Goal: Find specific page/section: Find specific page/section

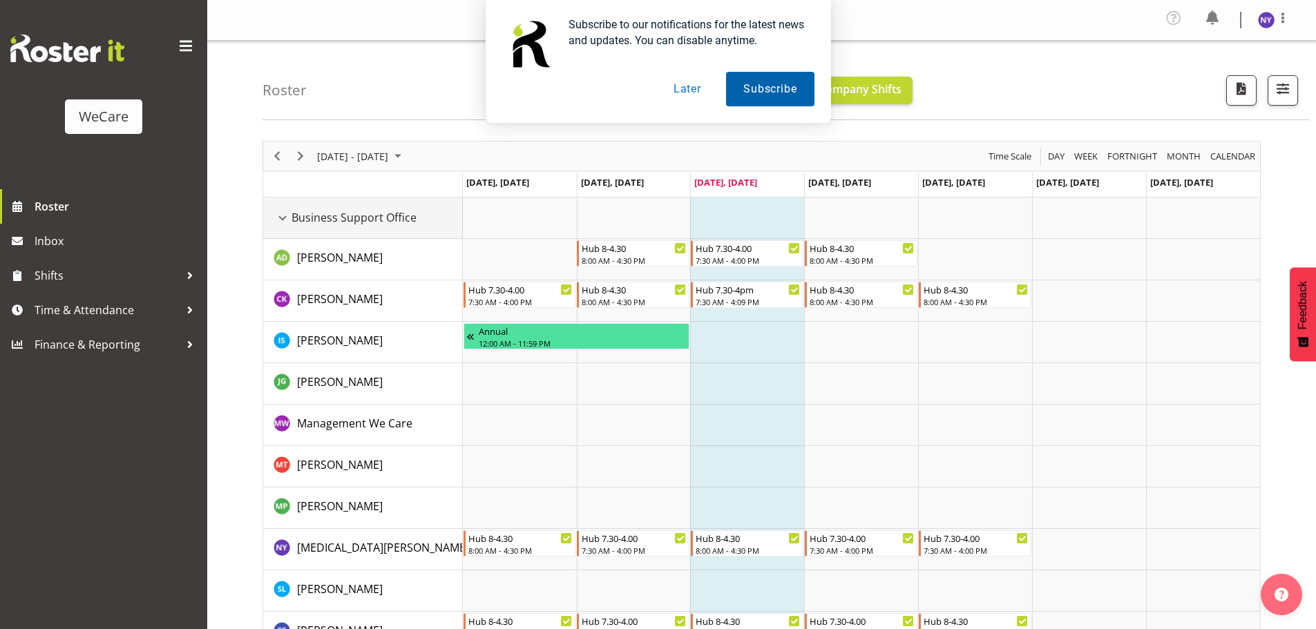
drag, startPoint x: 286, startPoint y: 216, endPoint x: 769, endPoint y: 92, distance: 498.6
click at [286, 216] on div "Business Support Office resource" at bounding box center [283, 218] width 18 height 18
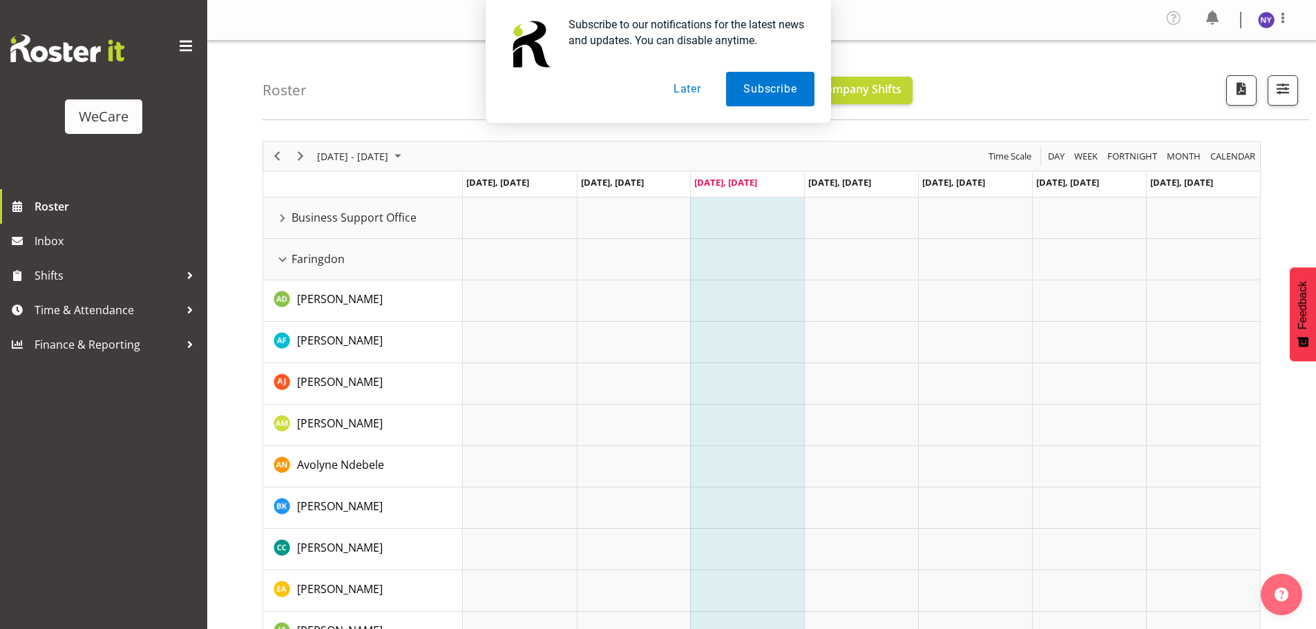
click at [702, 89] on button "Later" at bounding box center [687, 89] width 62 height 35
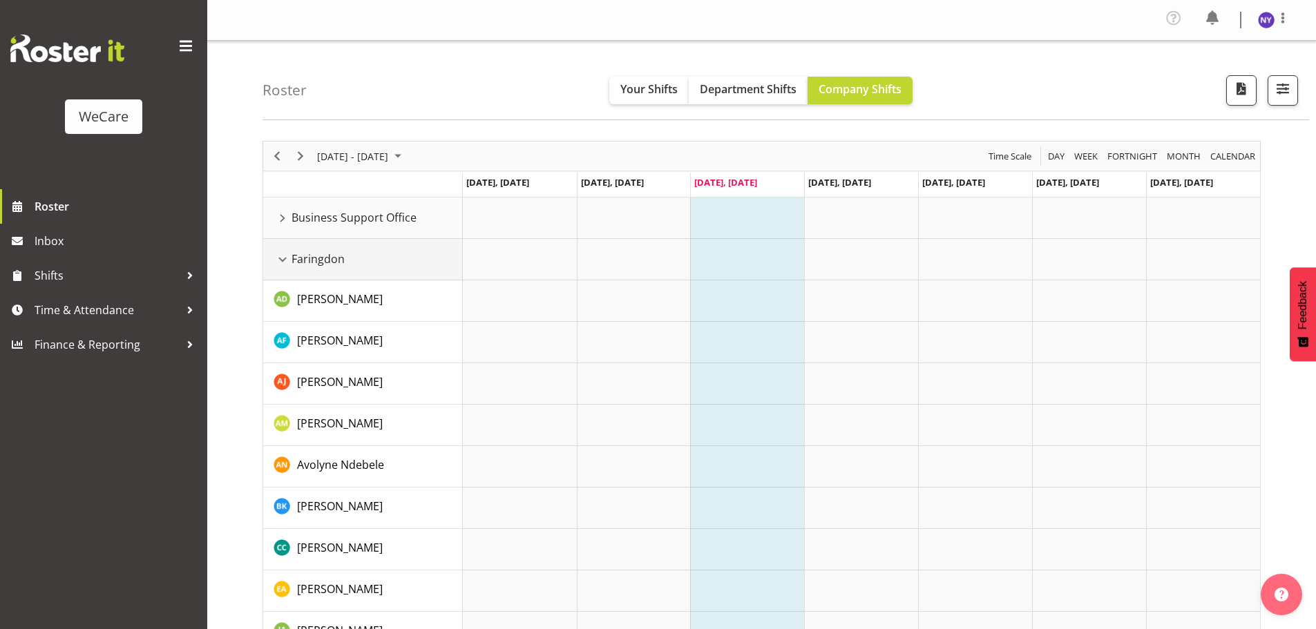
click at [294, 255] on span "Faringdon" at bounding box center [318, 259] width 53 height 17
click at [288, 260] on div "Faringdon resource" at bounding box center [283, 260] width 18 height 18
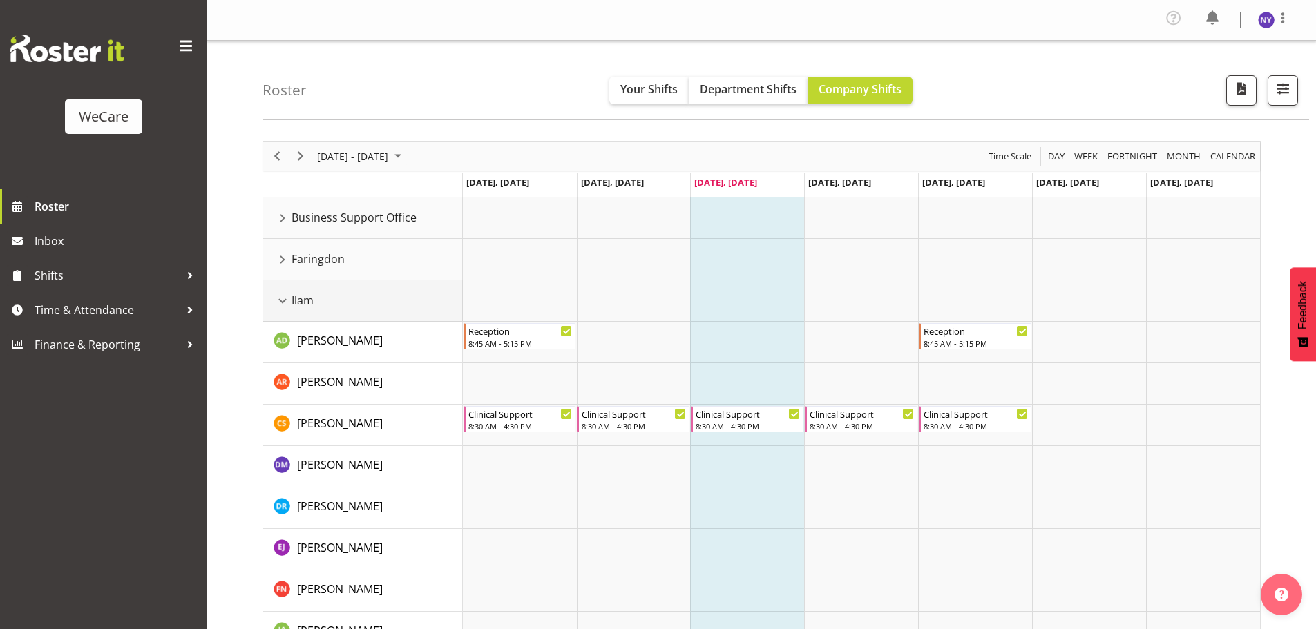
click at [283, 301] on div "Ilam resource" at bounding box center [283, 301] width 18 height 18
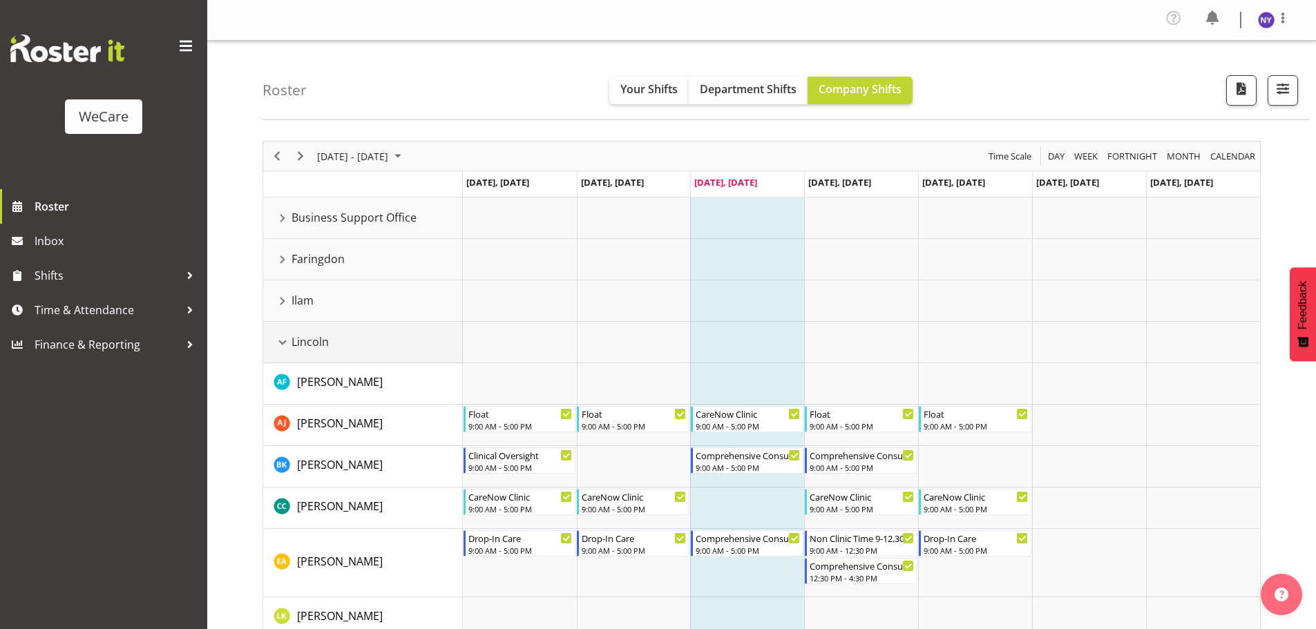
click at [285, 336] on div "Lincoln resource" at bounding box center [283, 343] width 18 height 18
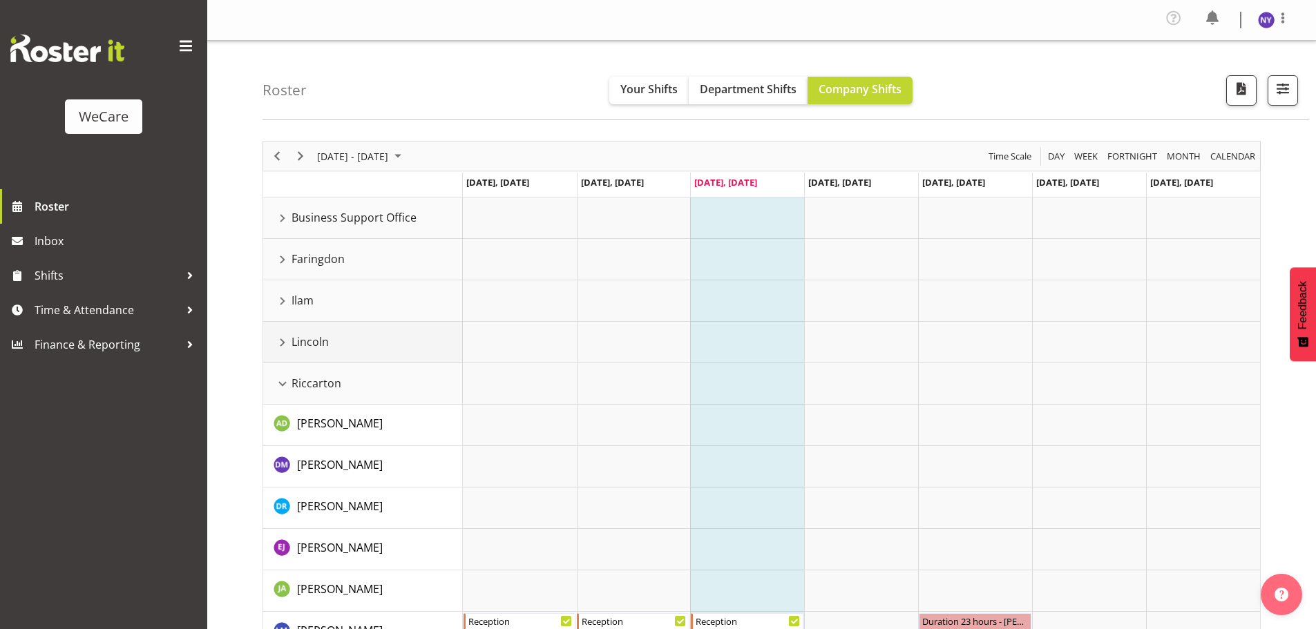
click at [275, 350] on div "Lincoln resource" at bounding box center [283, 343] width 18 height 18
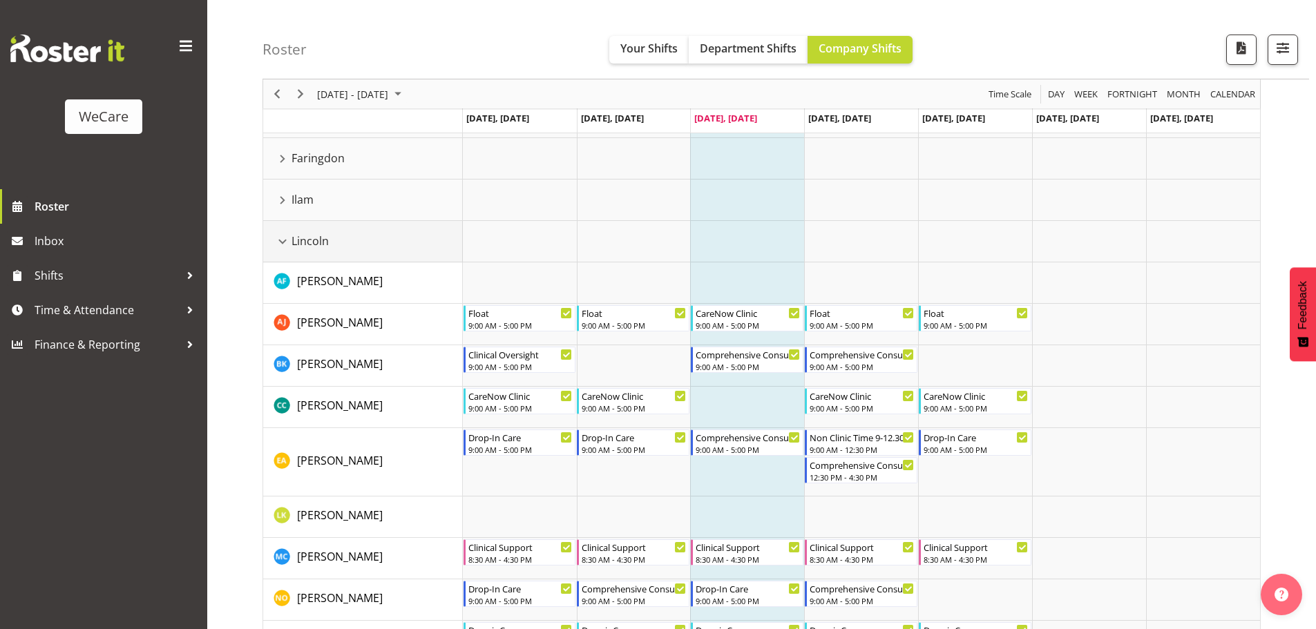
scroll to position [69, 0]
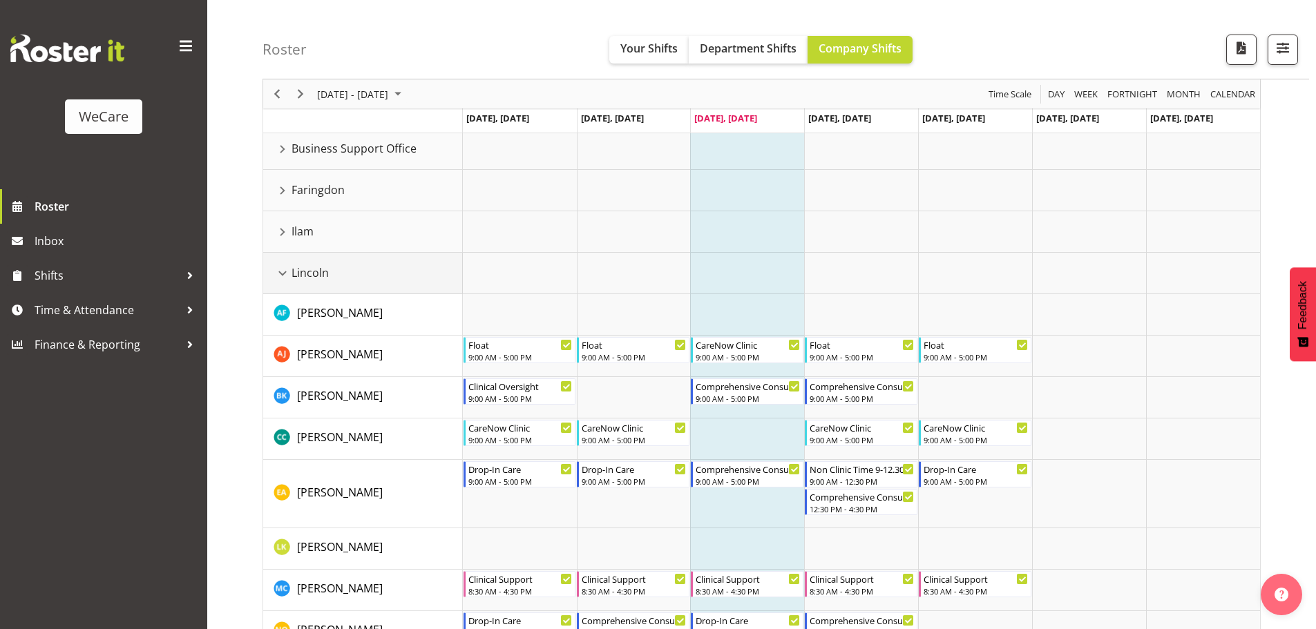
click at [285, 280] on div "Lincoln resource" at bounding box center [283, 274] width 18 height 18
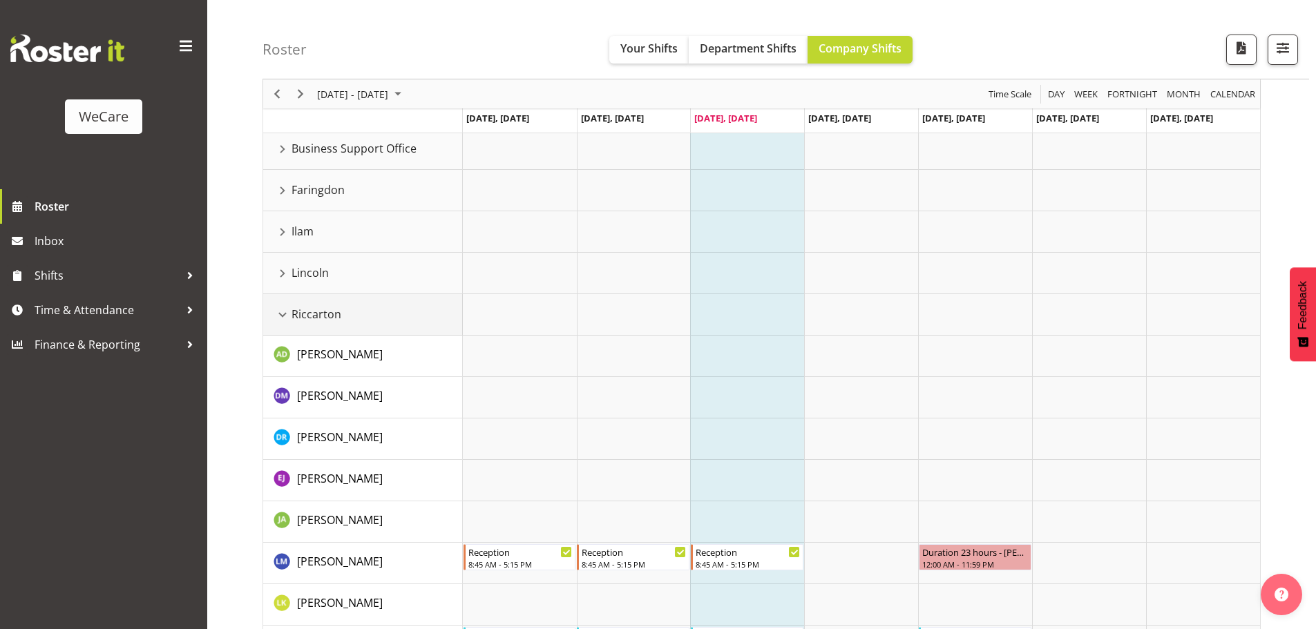
click at [283, 321] on div "Riccarton resource" at bounding box center [283, 315] width 18 height 18
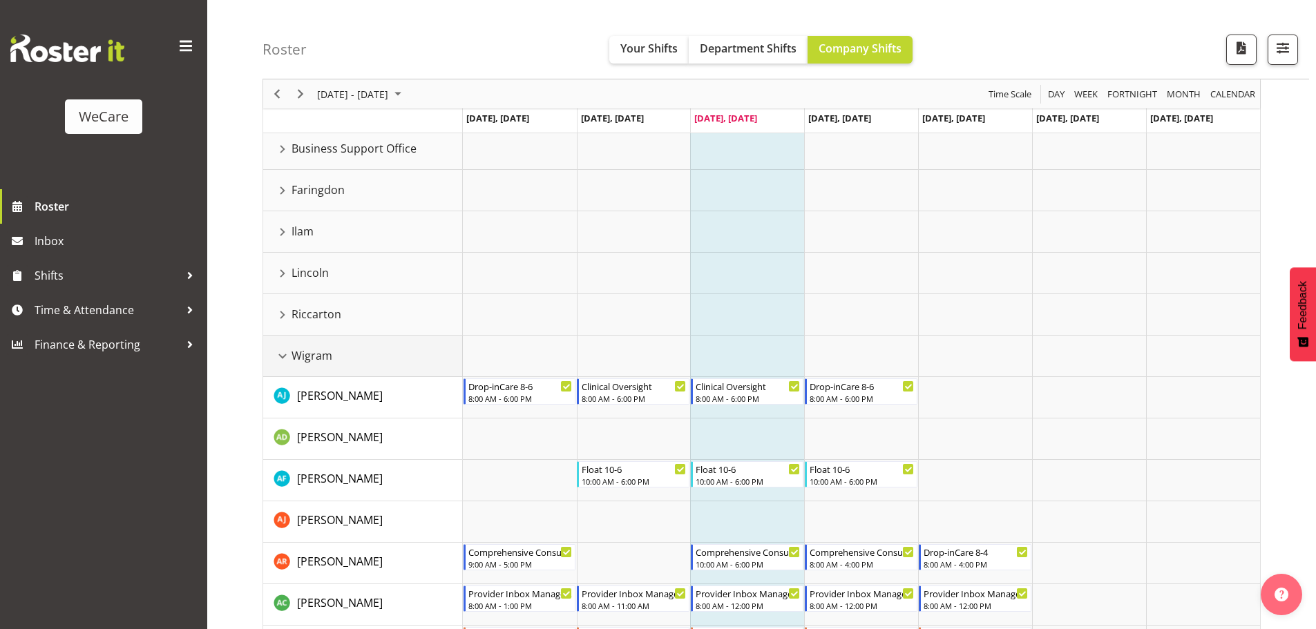
click at [279, 355] on div "Wigram resource" at bounding box center [283, 356] width 18 height 18
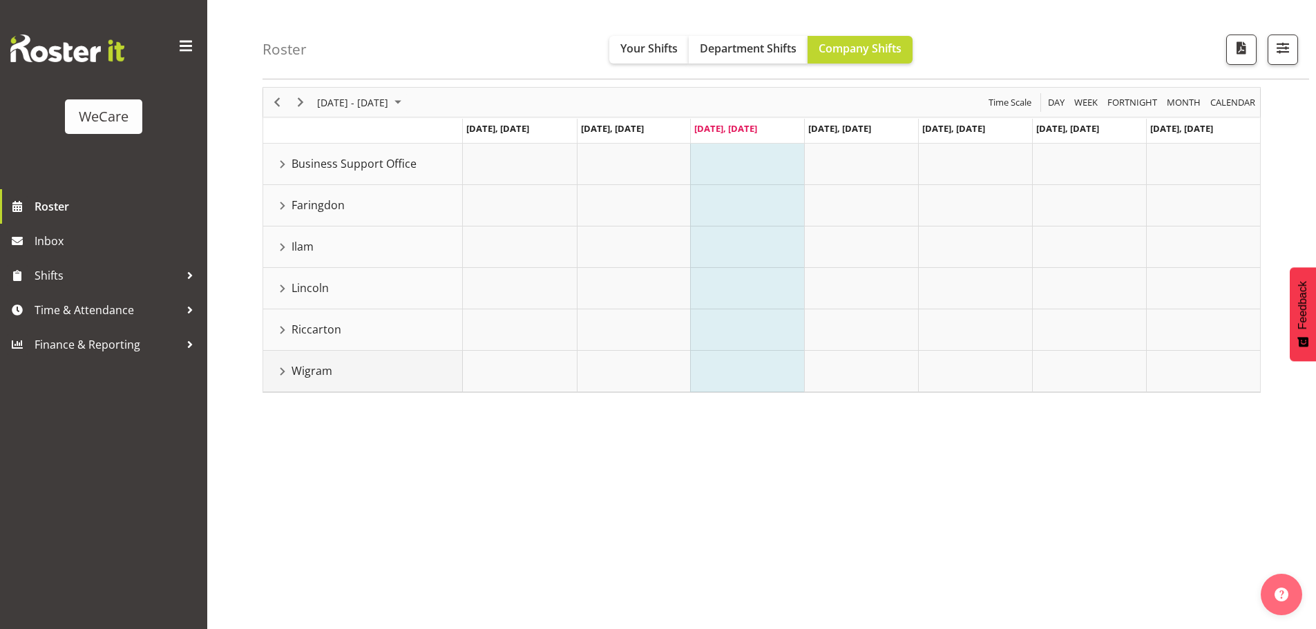
scroll to position [0, 0]
